Goal: Task Accomplishment & Management: Complete application form

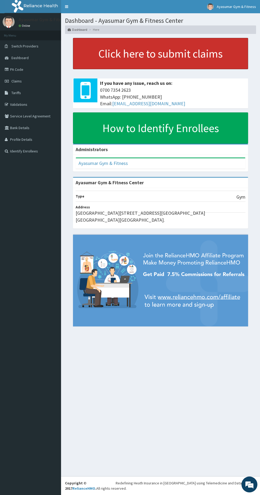
click at [189, 43] on link "Click here to submit claims" at bounding box center [160, 53] width 175 height 31
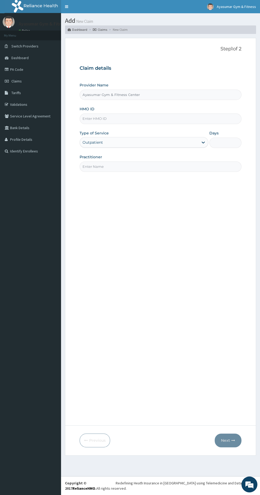
type input "Ayasumar Gym & Fitness Center"
type input "1"
click at [92, 118] on input "HMO ID" at bounding box center [161, 118] width 162 height 10
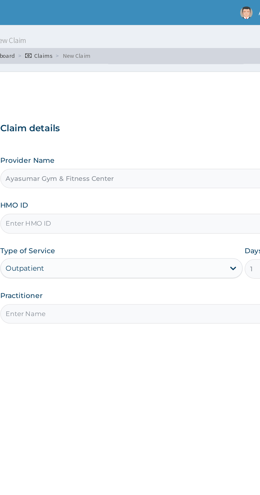
paste input "FIB/10091/A"
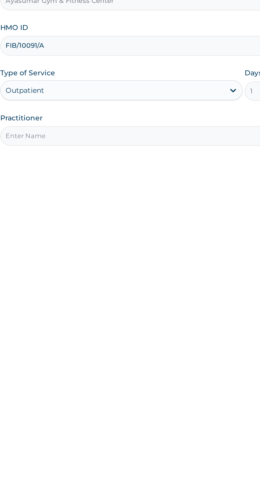
type input "FIB/10091/A"
click at [100, 167] on input "Practitioner" at bounding box center [161, 166] width 162 height 10
type input "COACH BEAM"
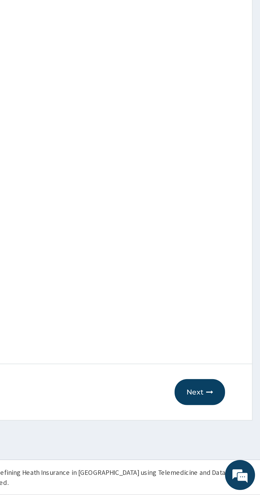
click at [218, 443] on button "Next" at bounding box center [227, 440] width 27 height 14
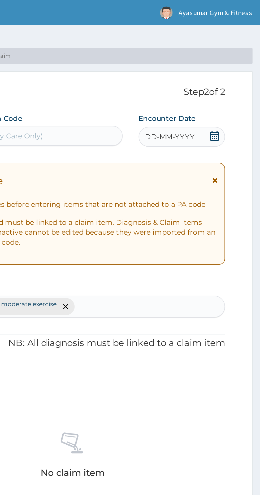
click at [236, 72] on icon at bounding box center [235, 71] width 5 height 5
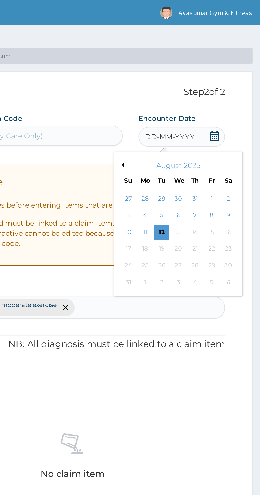
click at [207, 114] on div "5" at bounding box center [208, 115] width 8 height 8
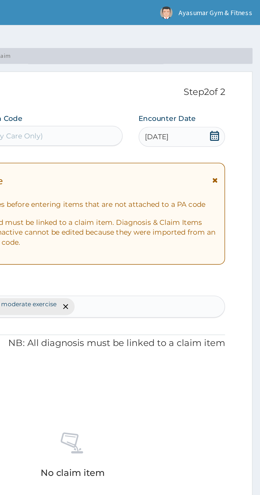
click at [236, 72] on icon at bounding box center [235, 71] width 5 height 5
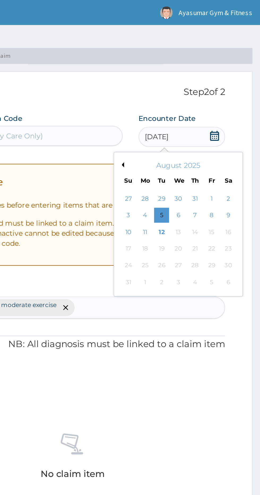
click at [237, 75] on span at bounding box center [235, 72] width 5 height 7
click at [208, 122] on div "12" at bounding box center [208, 123] width 8 height 8
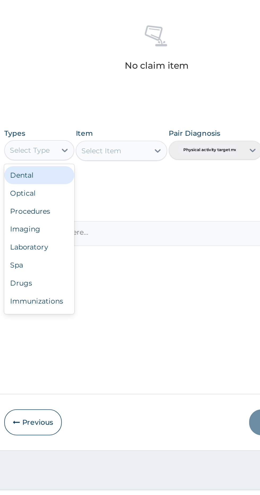
scroll to position [18, 0]
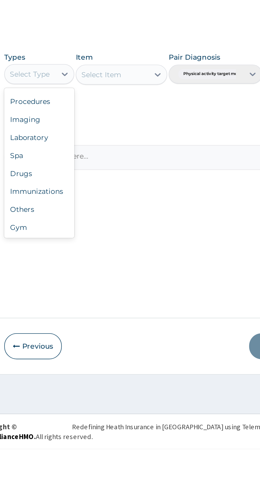
click at [95, 377] on div "Gym" at bounding box center [98, 377] width 37 height 10
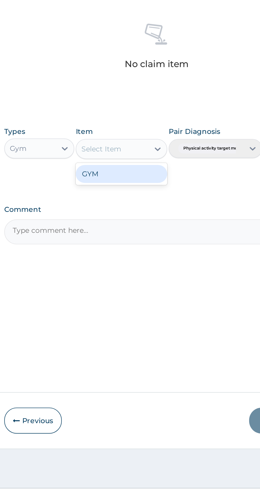
click at [150, 308] on div "GYM" at bounding box center [141, 310] width 48 height 10
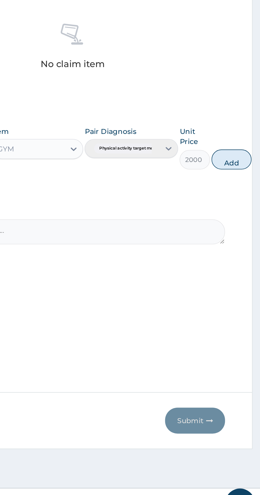
scroll to position [0, 0]
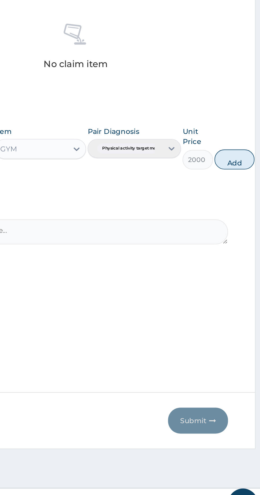
click at [245, 301] on button "Add" at bounding box center [244, 301] width 21 height 11
type input "0"
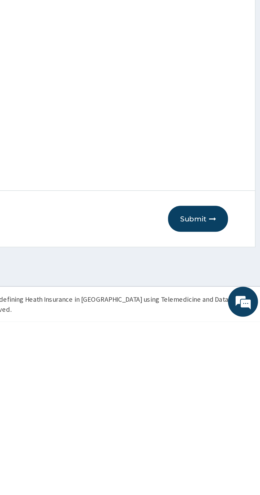
click at [233, 442] on icon "button" at bounding box center [233, 440] width 4 height 4
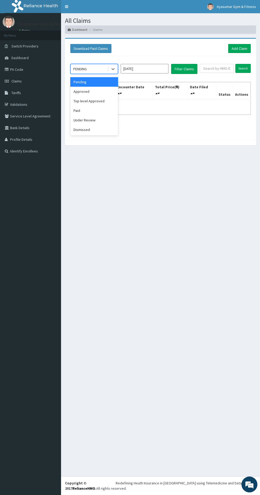
click at [83, 77] on div "Pending" at bounding box center [94, 82] width 48 height 10
click at [88, 94] on div "Approved" at bounding box center [94, 92] width 48 height 10
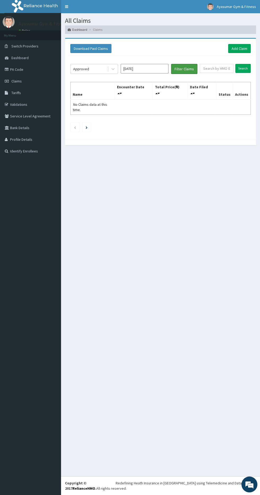
click at [182, 71] on button "Filter Claims" at bounding box center [184, 69] width 26 height 10
